Goal: Navigation & Orientation: Find specific page/section

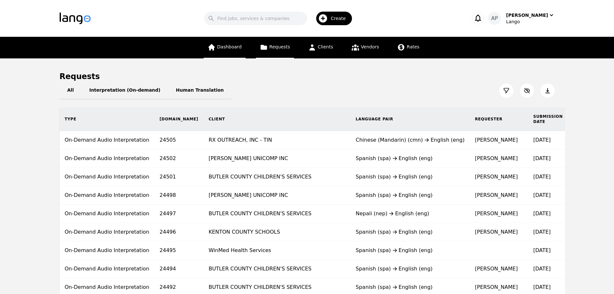
click at [232, 44] on span "Dashboard" at bounding box center [229, 46] width 24 height 5
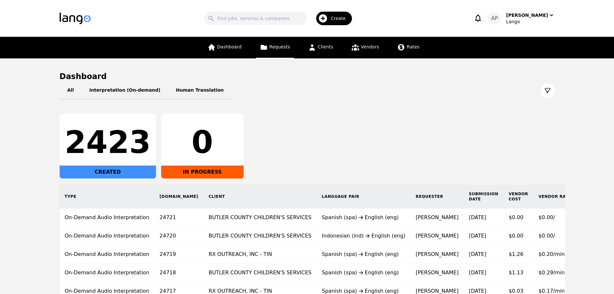
click at [270, 50] on link "Requests" at bounding box center [275, 48] width 38 height 22
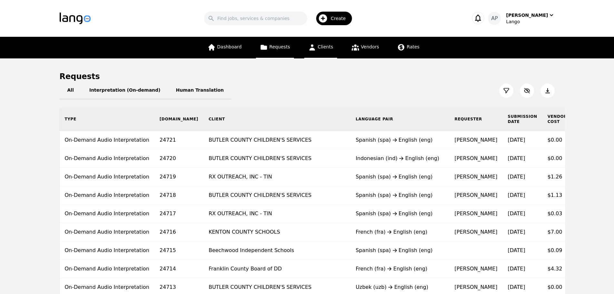
click at [315, 49] on icon at bounding box center [312, 47] width 8 height 8
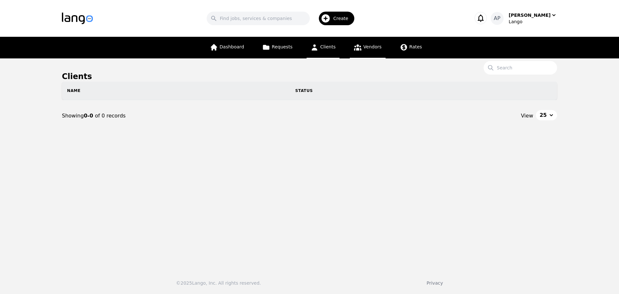
click at [366, 48] on span "Vendors" at bounding box center [372, 46] width 18 height 5
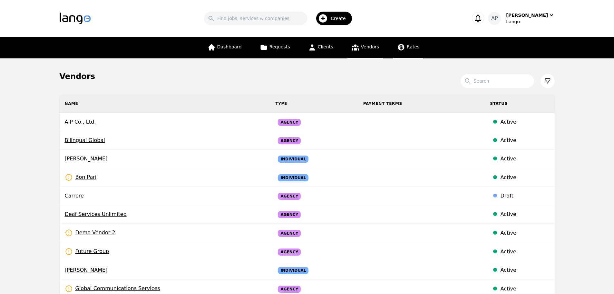
click at [411, 51] on link "Rates" at bounding box center [408, 48] width 30 height 22
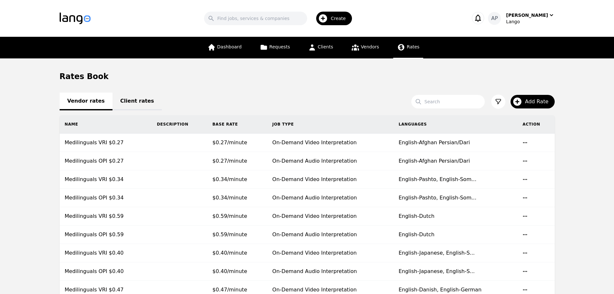
click at [126, 103] on link "Client rates" at bounding box center [136, 101] width 49 height 18
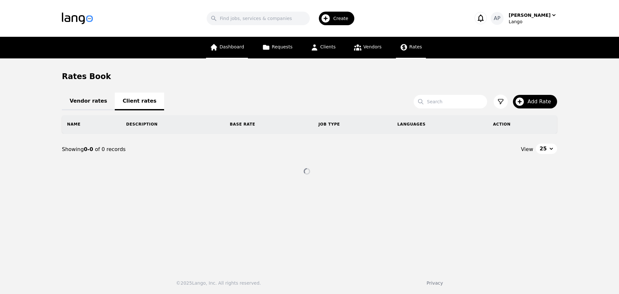
click at [223, 52] on link "Dashboard" at bounding box center [227, 48] width 42 height 22
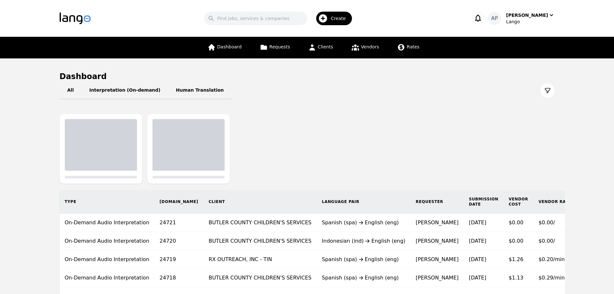
click at [327, 18] on icon "button" at bounding box center [323, 18] width 8 height 8
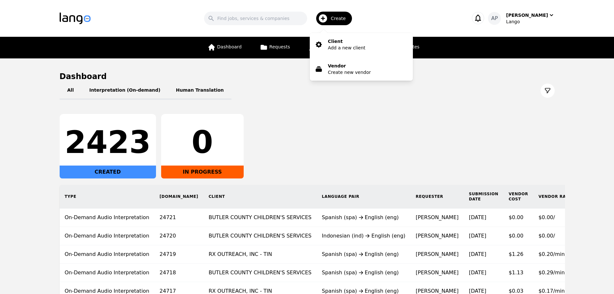
click at [406, 12] on div "Search Create Client Add a new client Vendor Create new vendor" at bounding box center [280, 18] width 358 height 19
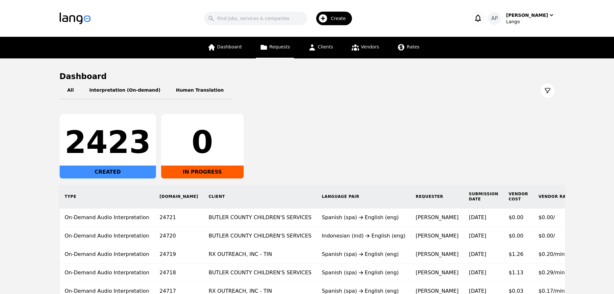
click at [271, 46] on link "Requests" at bounding box center [275, 48] width 38 height 22
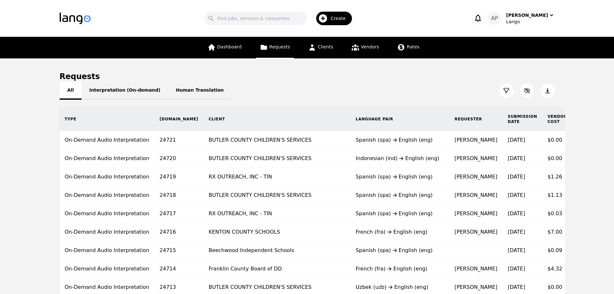
drag, startPoint x: 64, startPoint y: 89, endPoint x: 74, endPoint y: 92, distance: 10.9
click at [64, 89] on button "All" at bounding box center [71, 91] width 22 height 18
click at [123, 97] on button "Interpretation (On-demand)" at bounding box center [125, 91] width 87 height 18
click at [175, 93] on button "Human Translation" at bounding box center [199, 91] width 63 height 18
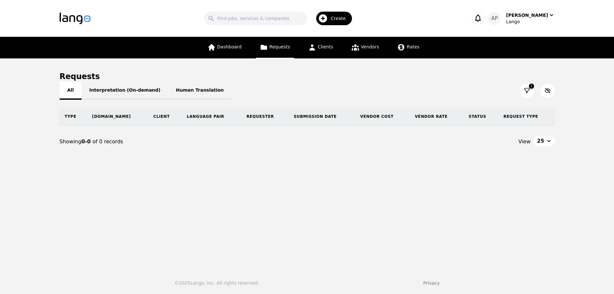
click at [65, 90] on button "All" at bounding box center [71, 91] width 22 height 18
